Goal: Task Accomplishment & Management: Manage account settings

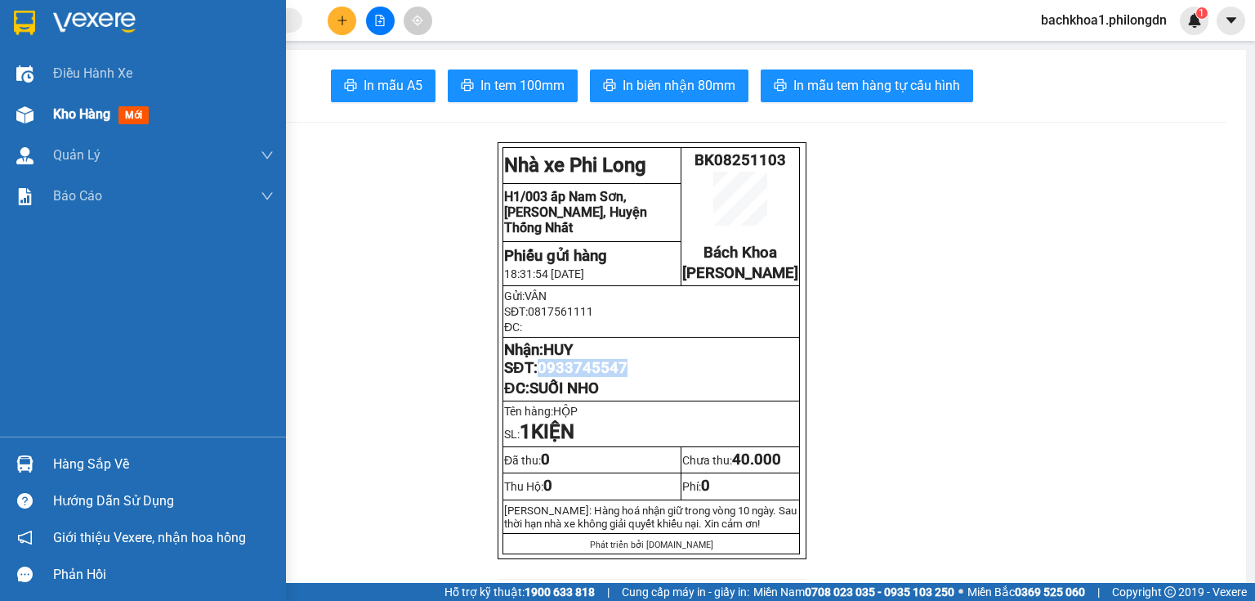
click at [65, 114] on span "Kho hàng" at bounding box center [81, 114] width 57 height 16
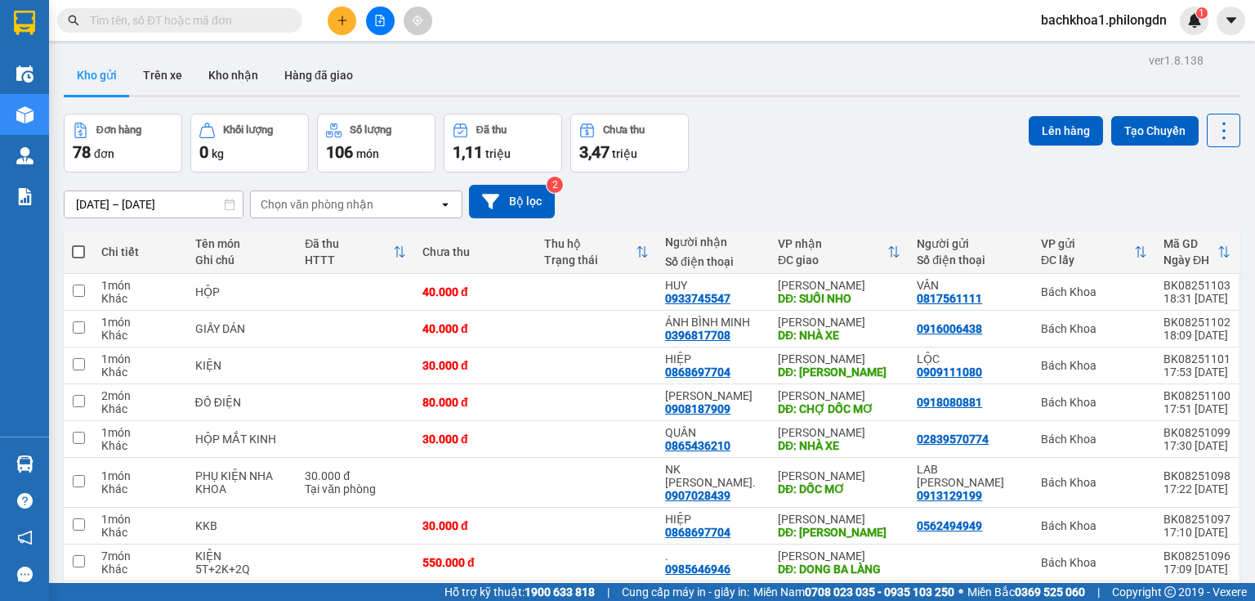
scroll to position [109, 0]
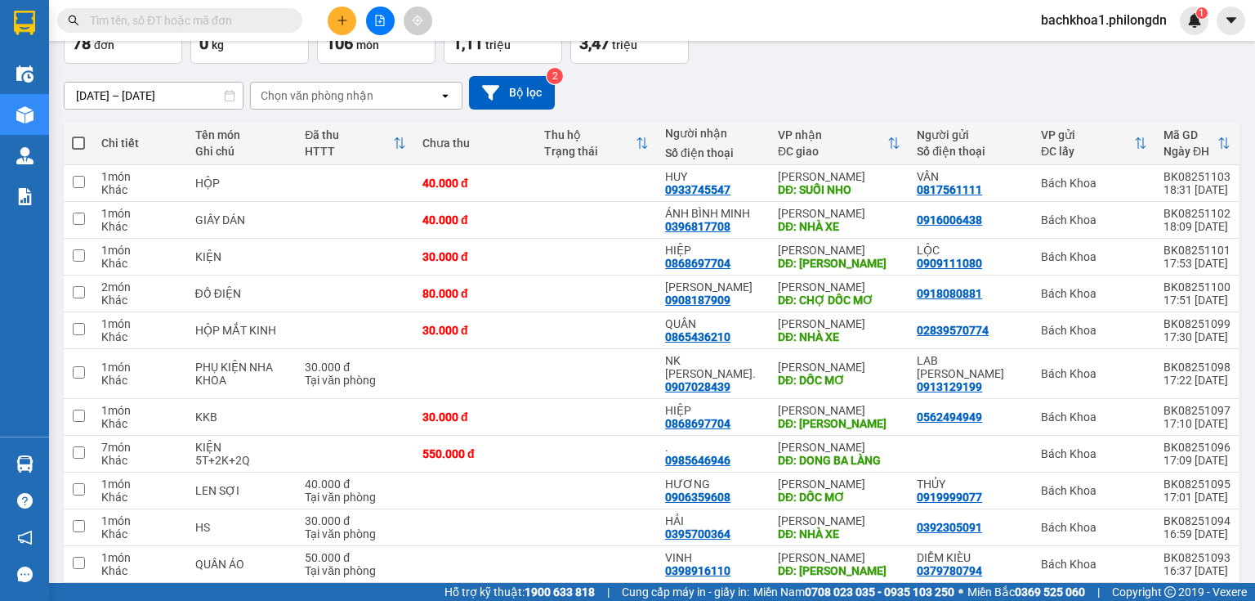
click at [75, 139] on span at bounding box center [78, 142] width 13 height 13
click at [78, 135] on input "checkbox" at bounding box center [78, 135] width 0 height 0
checkbox input "true"
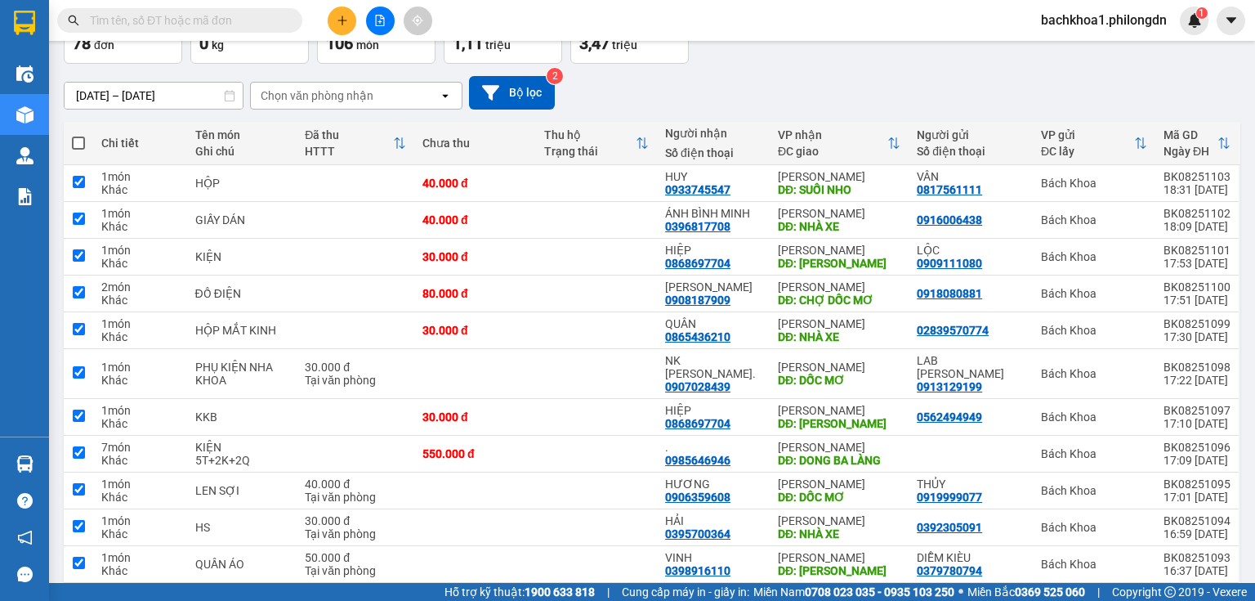
checkbox input "true"
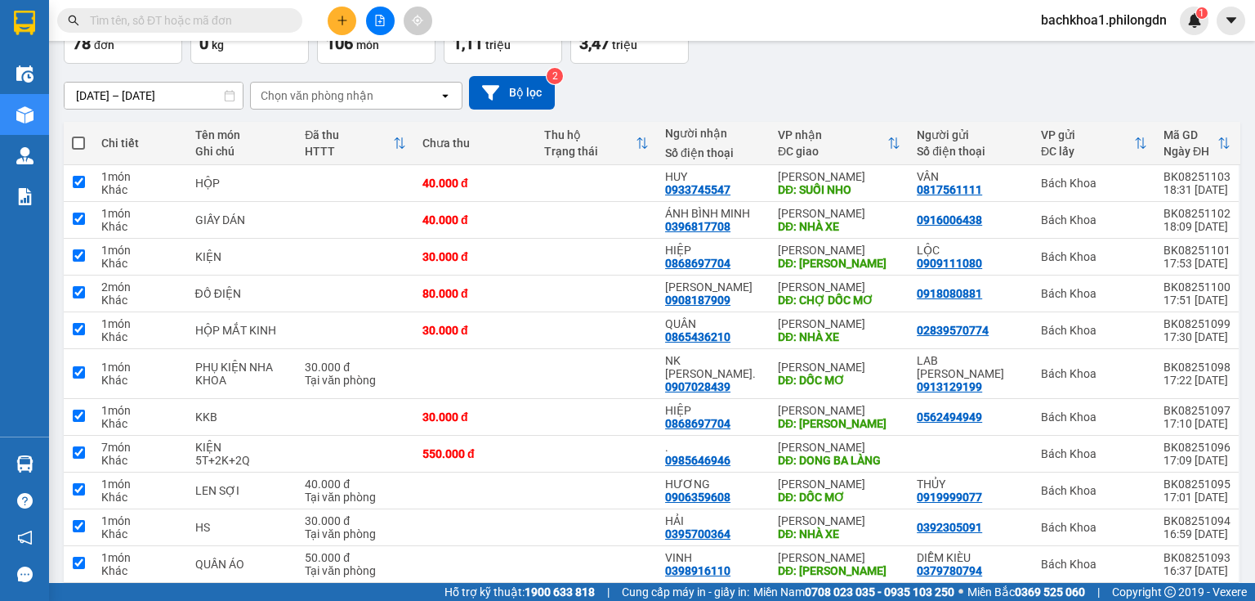
checkbox input "true"
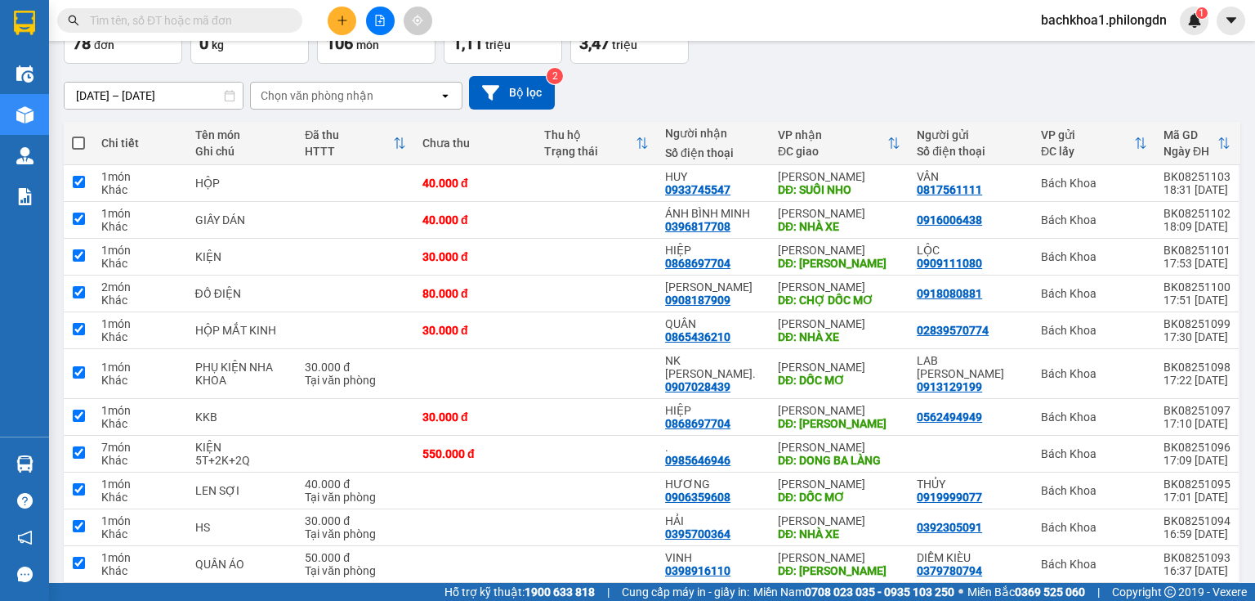
checkbox input "true"
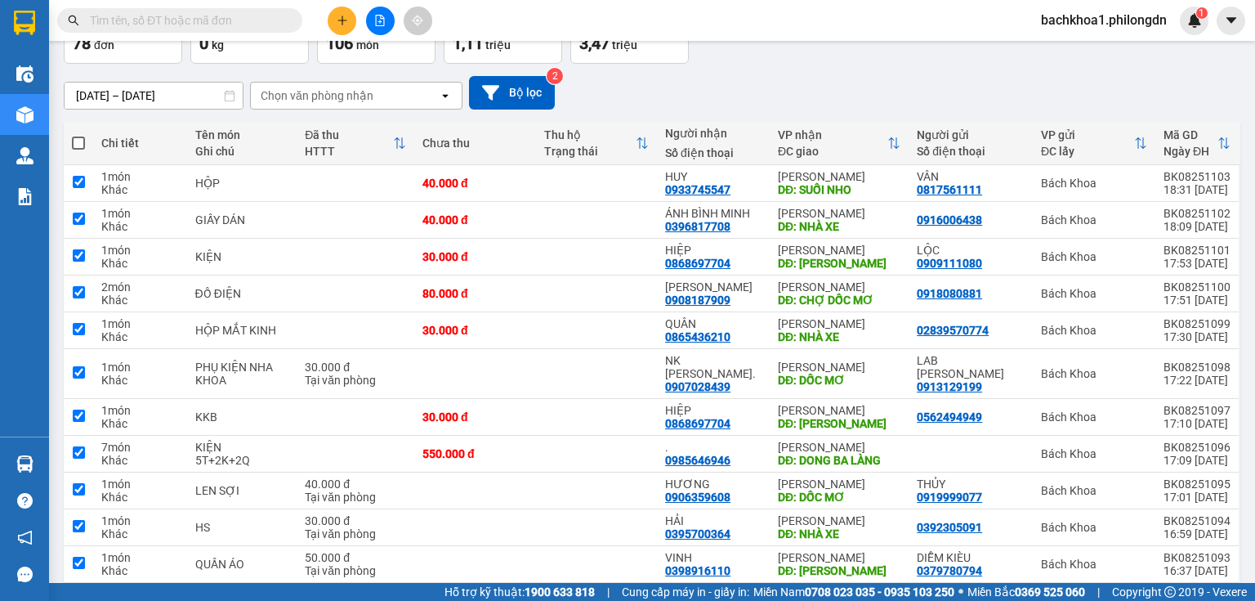
checkbox input "true"
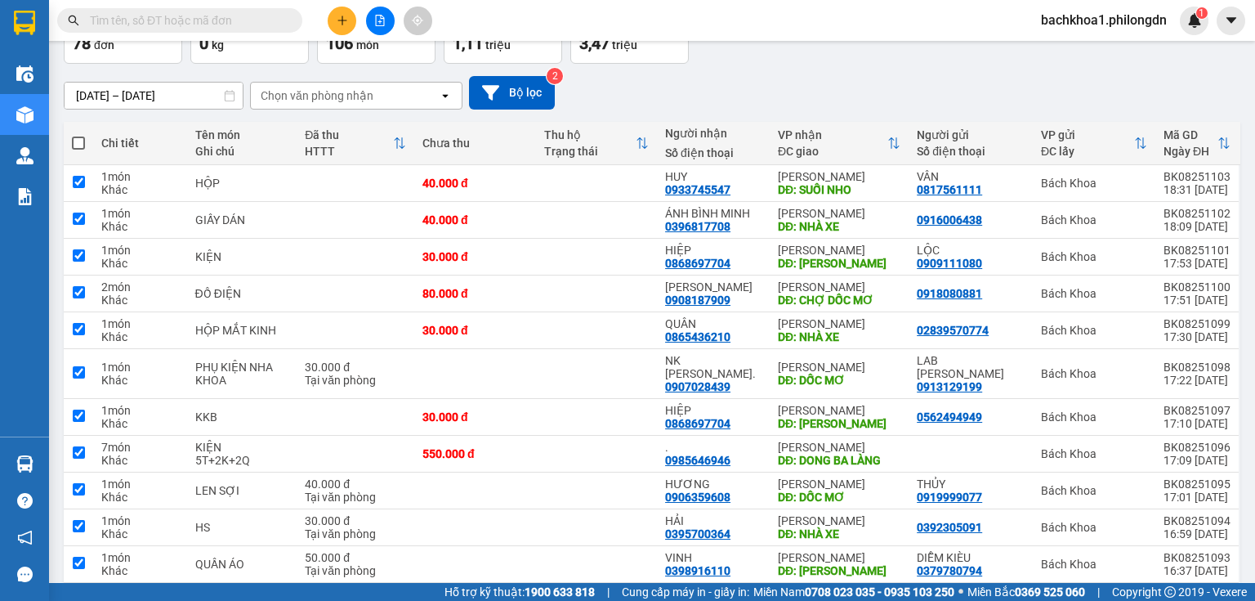
checkbox input "true"
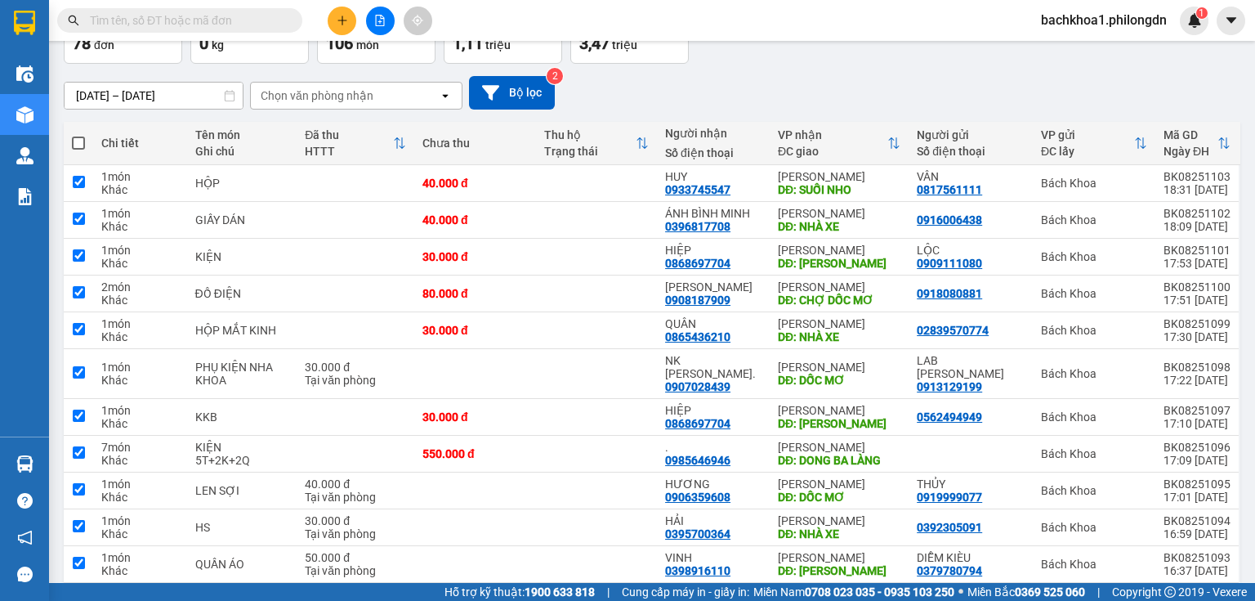
checkbox input "true"
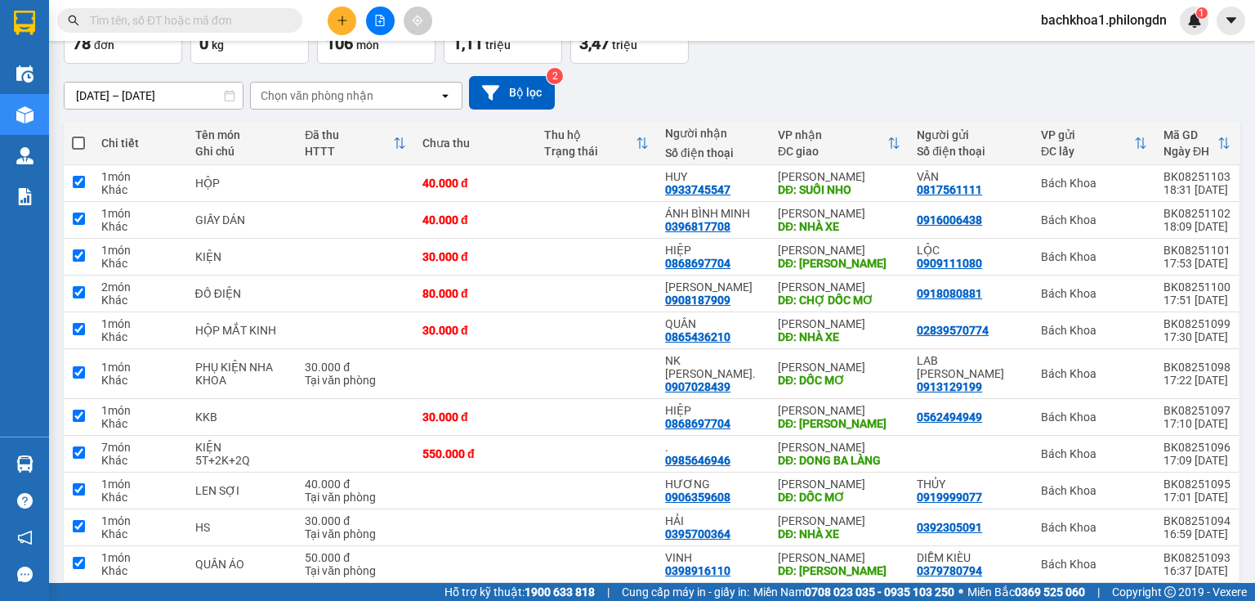
checkbox input "true"
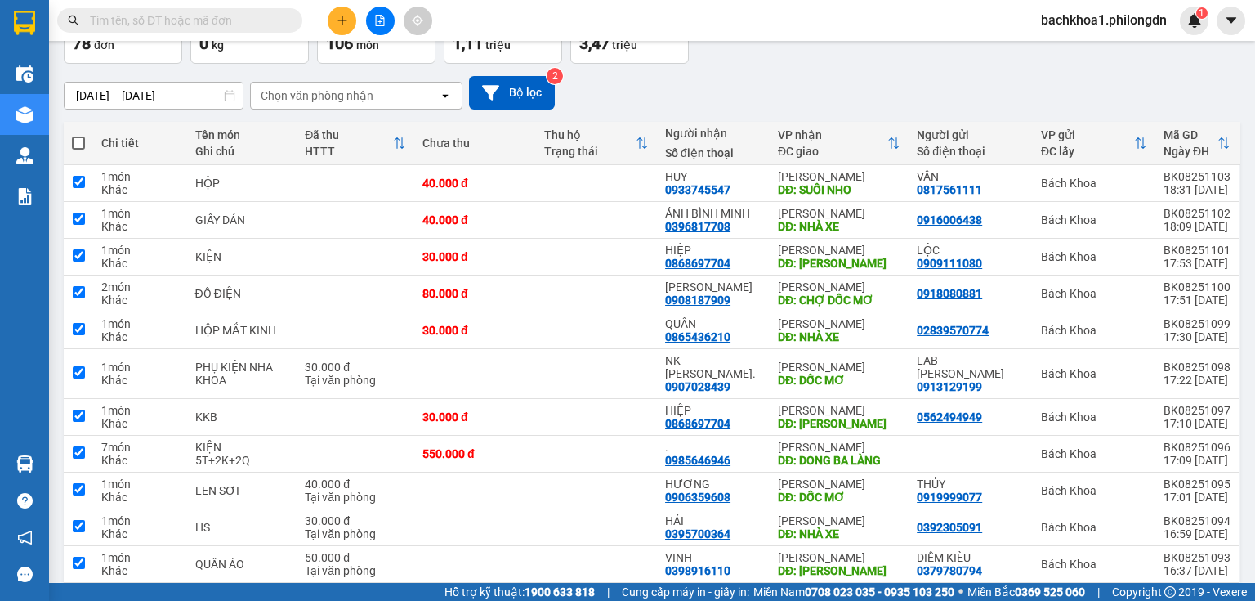
checkbox input "true"
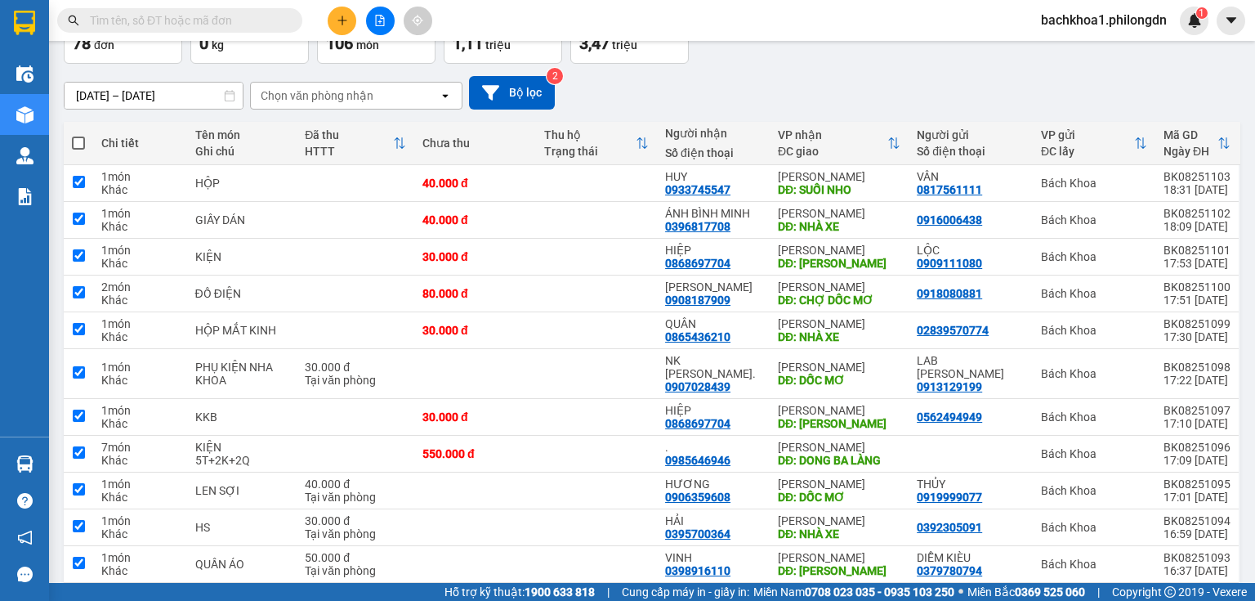
checkbox input "true"
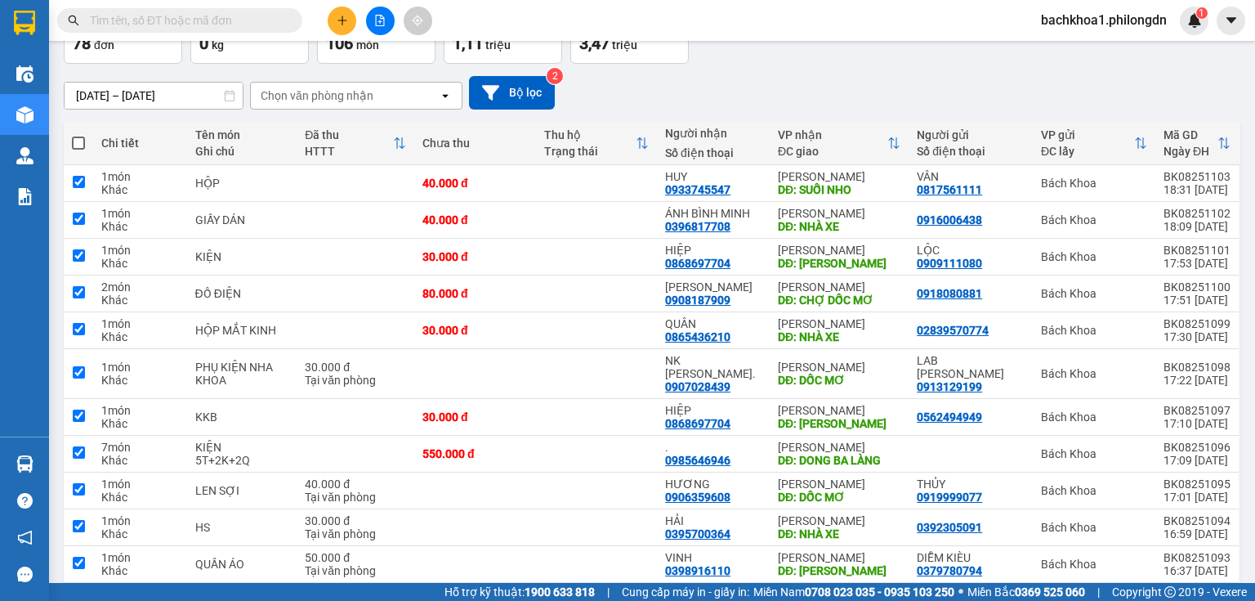
checkbox input "true"
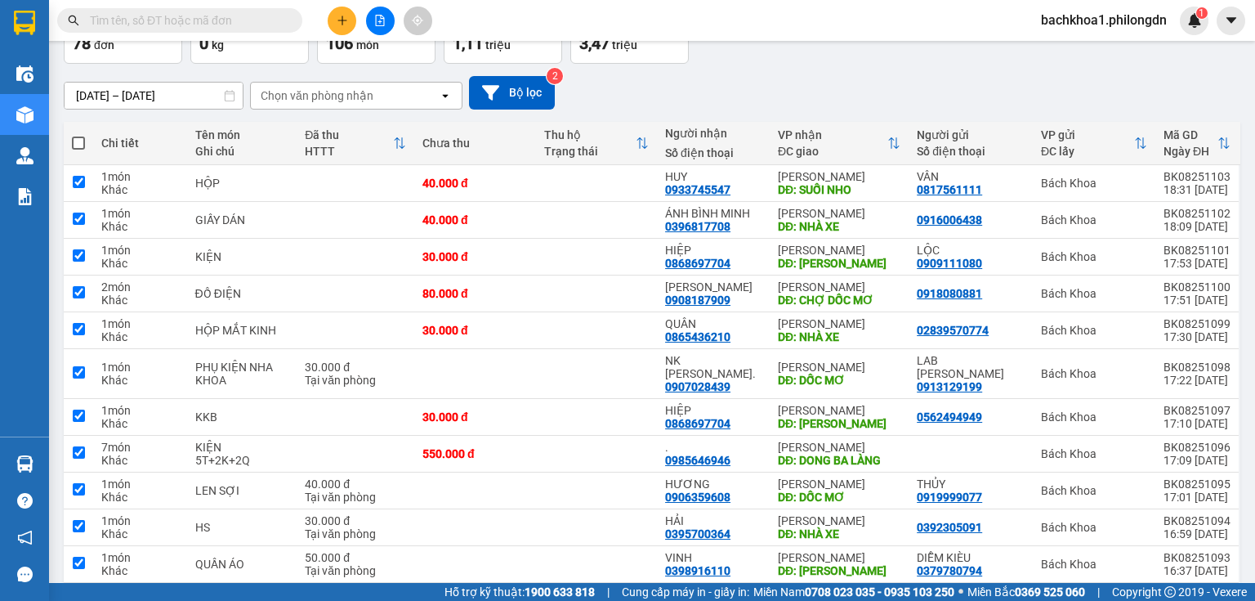
checkbox input "true"
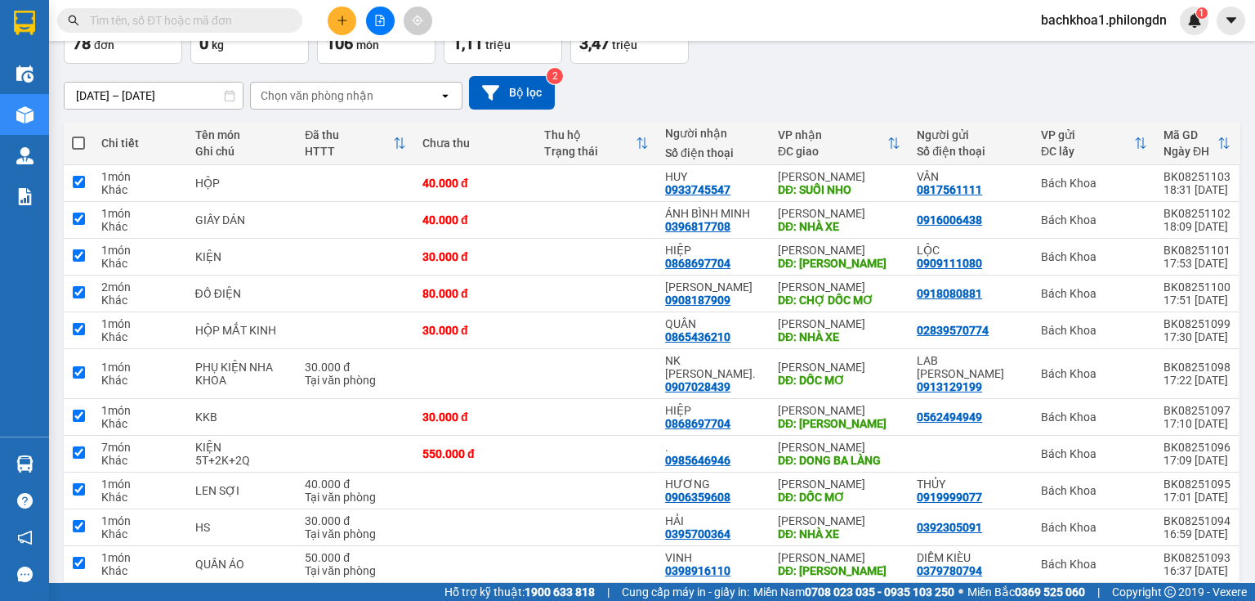
checkbox input "true"
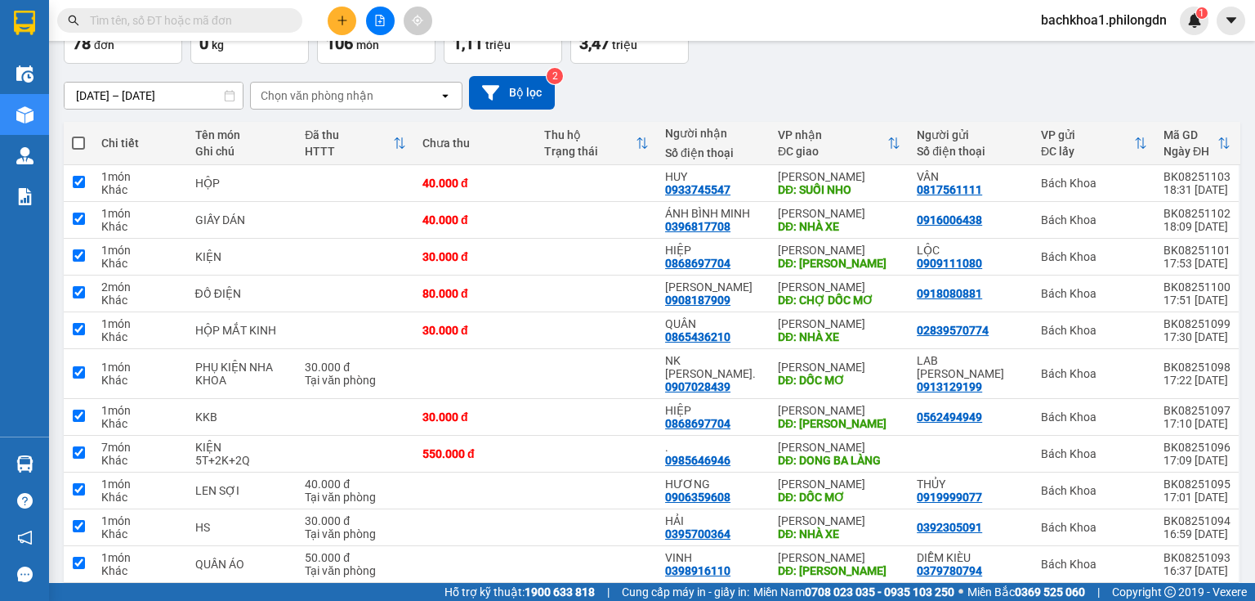
checkbox input "true"
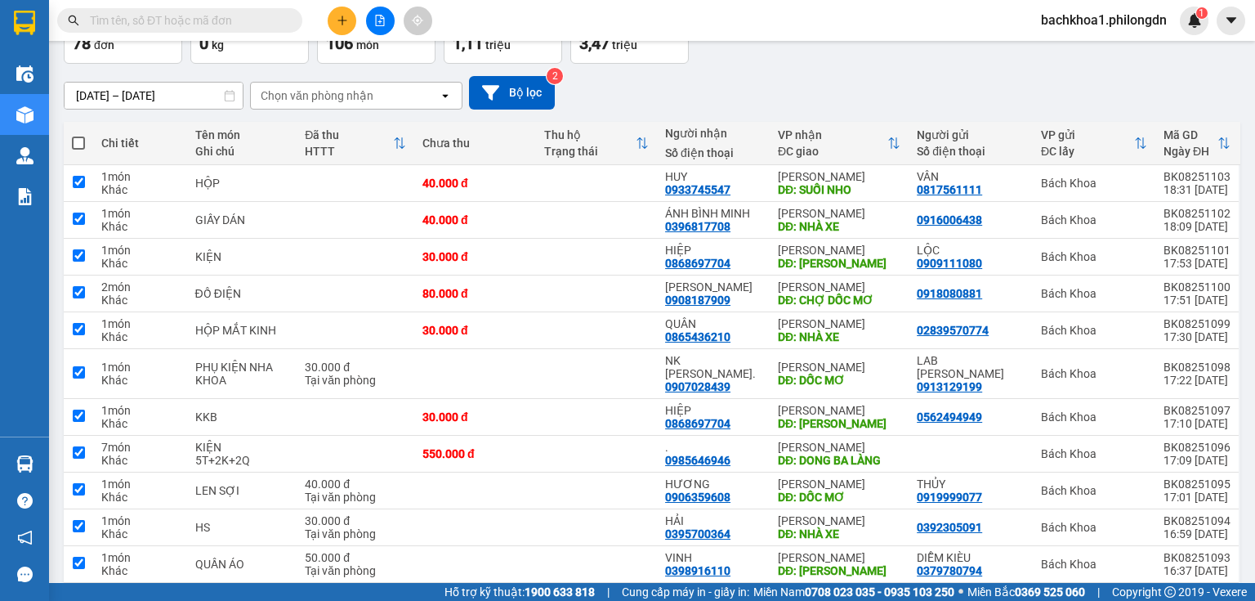
checkbox input "true"
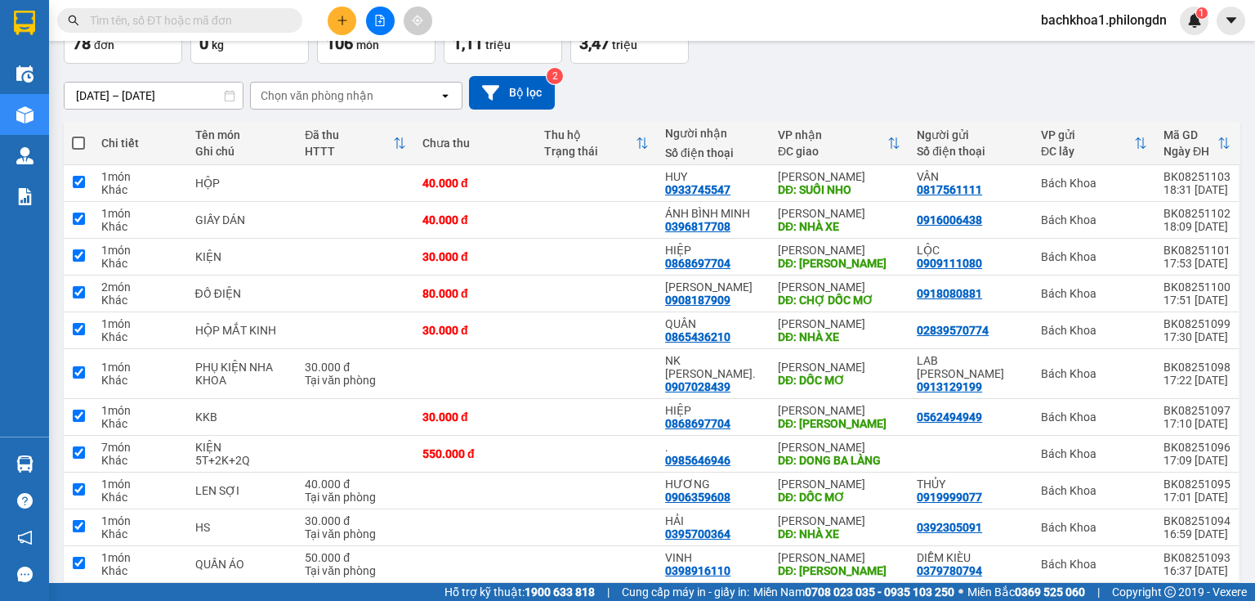
checkbox input "true"
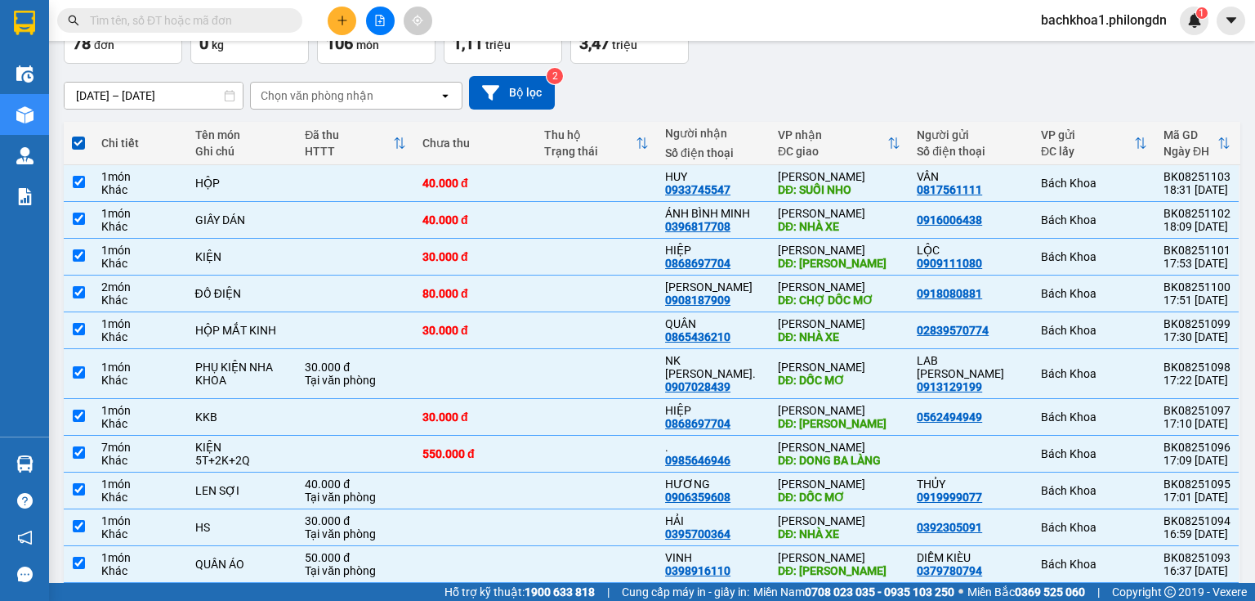
scroll to position [0, 0]
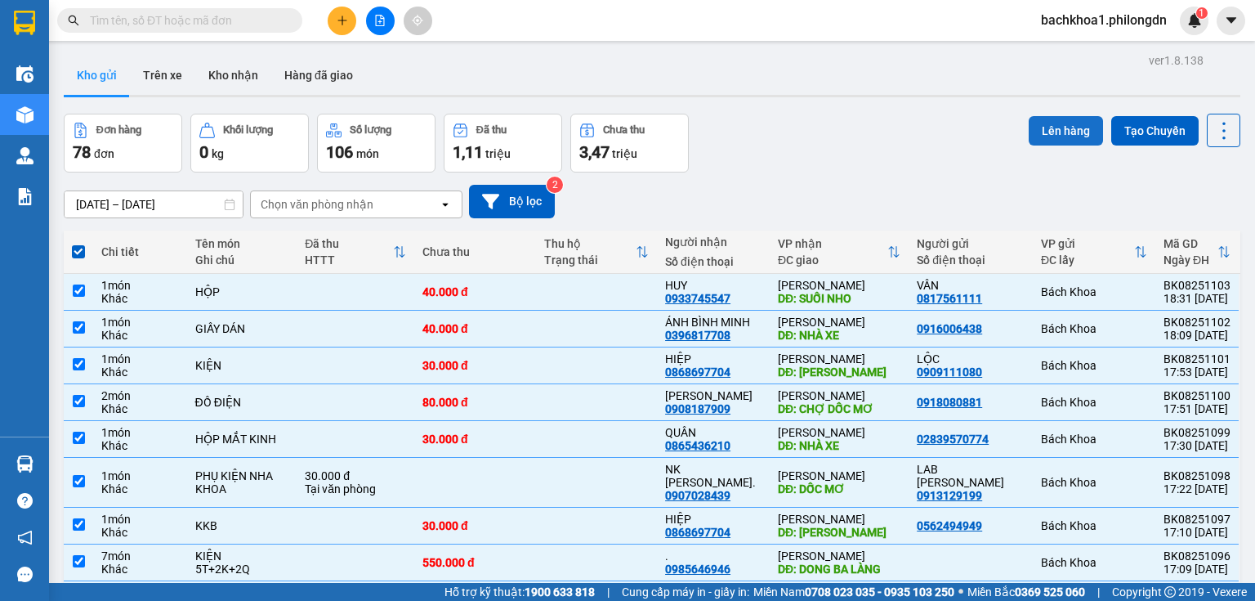
click at [1066, 125] on button "Lên hàng" at bounding box center [1066, 130] width 74 height 29
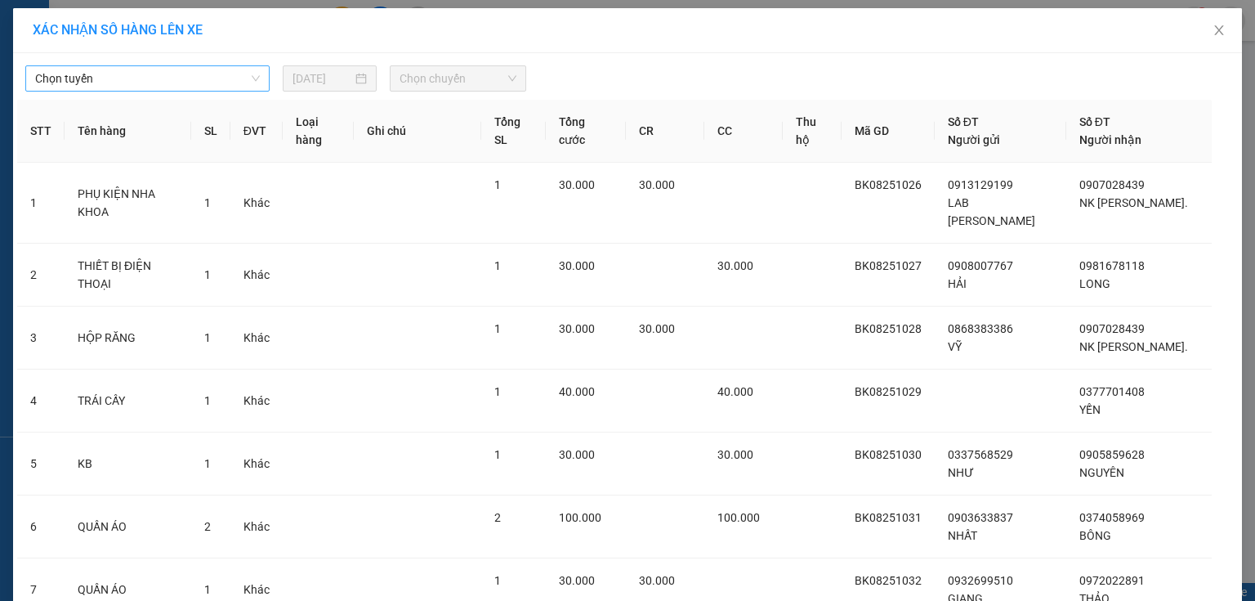
click at [135, 71] on span "Chọn tuyến" at bounding box center [147, 78] width 225 height 25
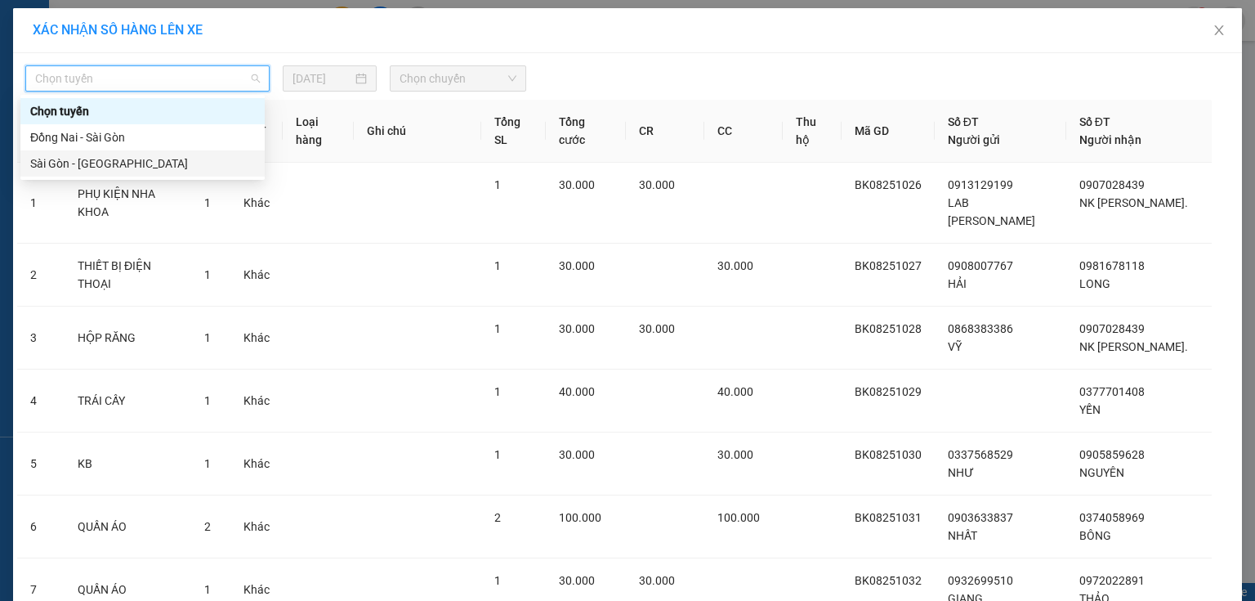
click at [92, 168] on div "Sài Gòn - [GEOGRAPHIC_DATA]" at bounding box center [142, 163] width 225 height 18
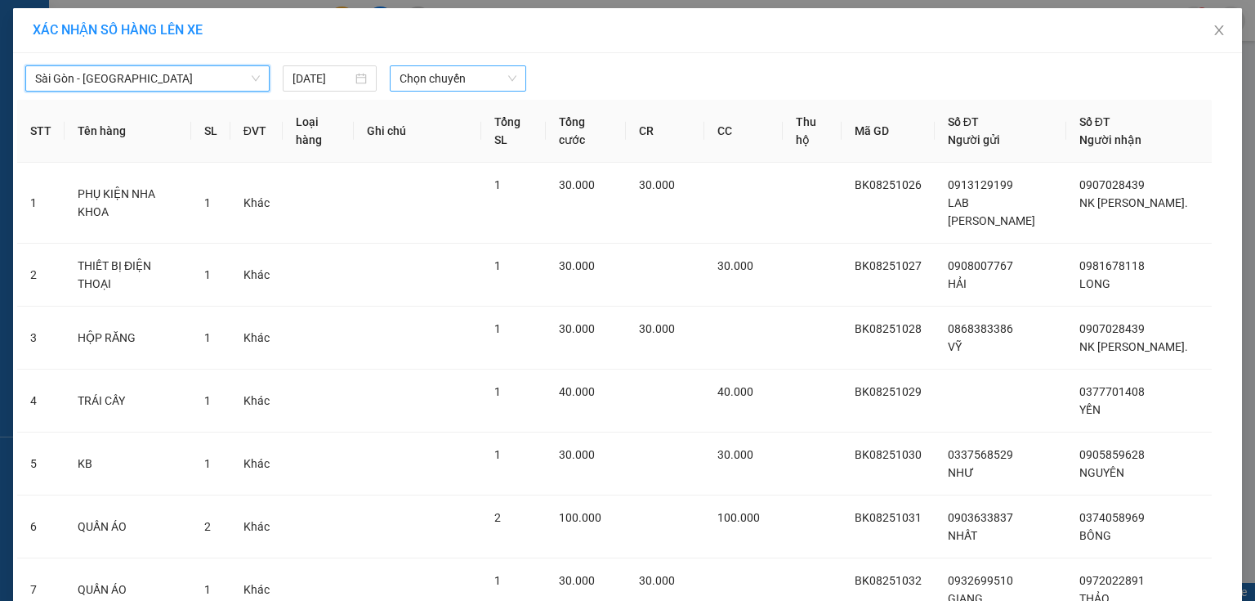
click at [487, 77] on span "Chọn chuyến" at bounding box center [459, 78] width 118 height 25
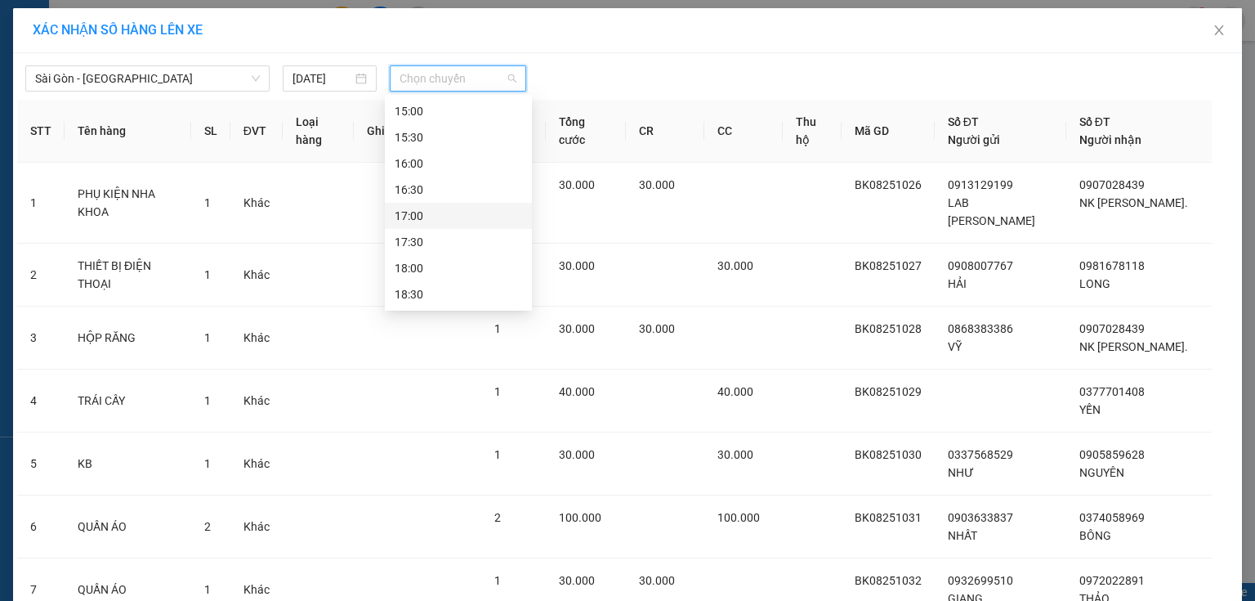
scroll to position [680, 0]
click at [436, 289] on div "19:00" at bounding box center [458, 294] width 127 height 18
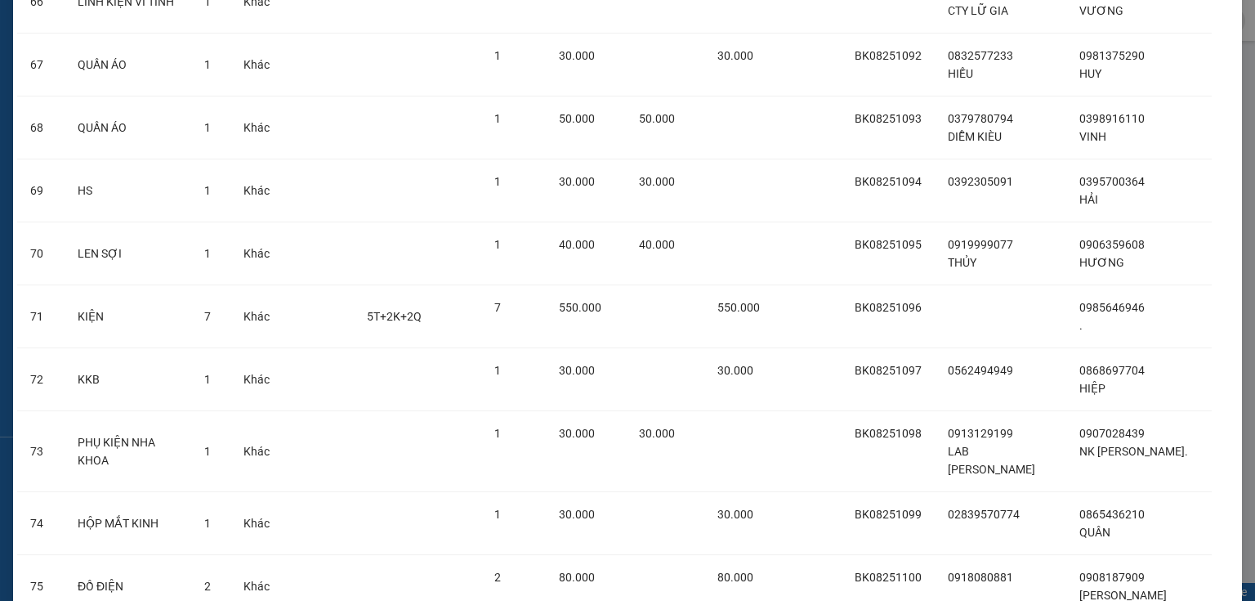
scroll to position [4587, 0]
